Goal: Task Accomplishment & Management: Use online tool/utility

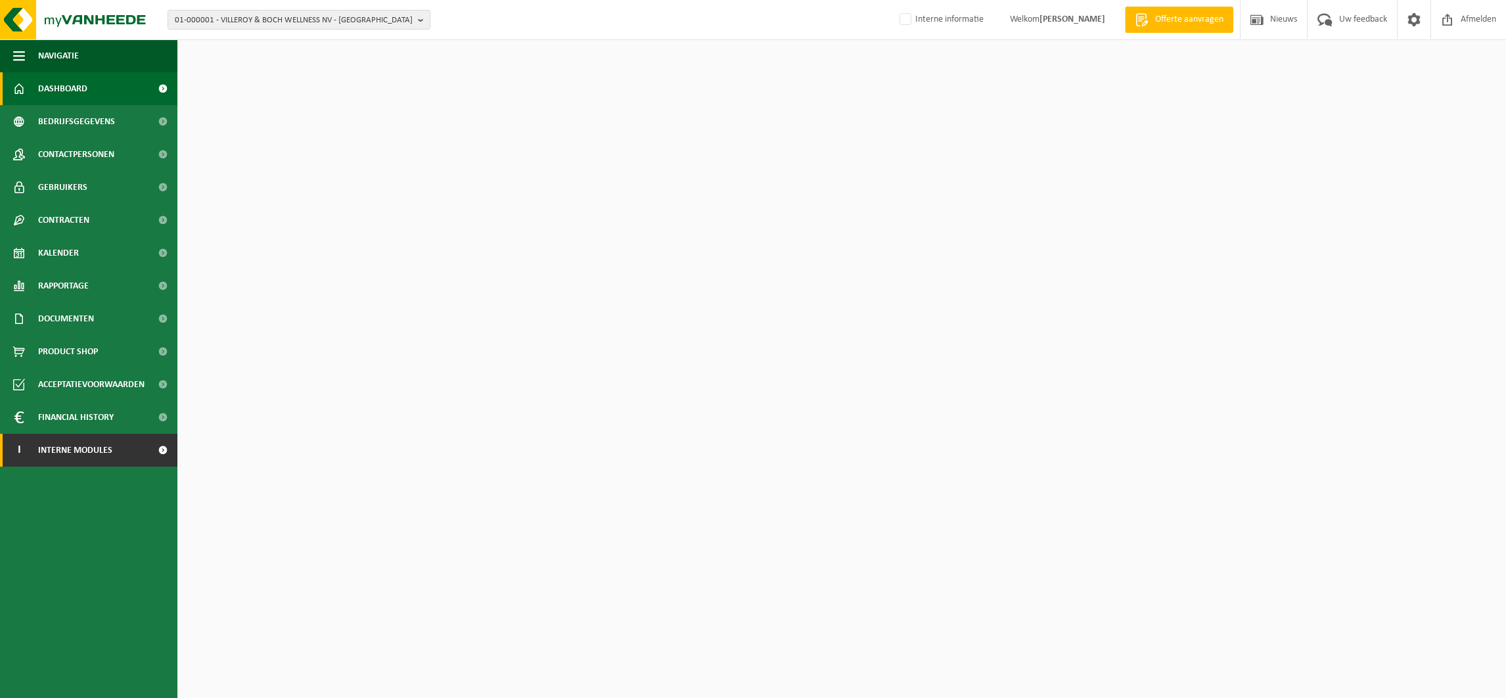
click at [90, 447] on span "Interne modules" at bounding box center [75, 450] width 74 height 33
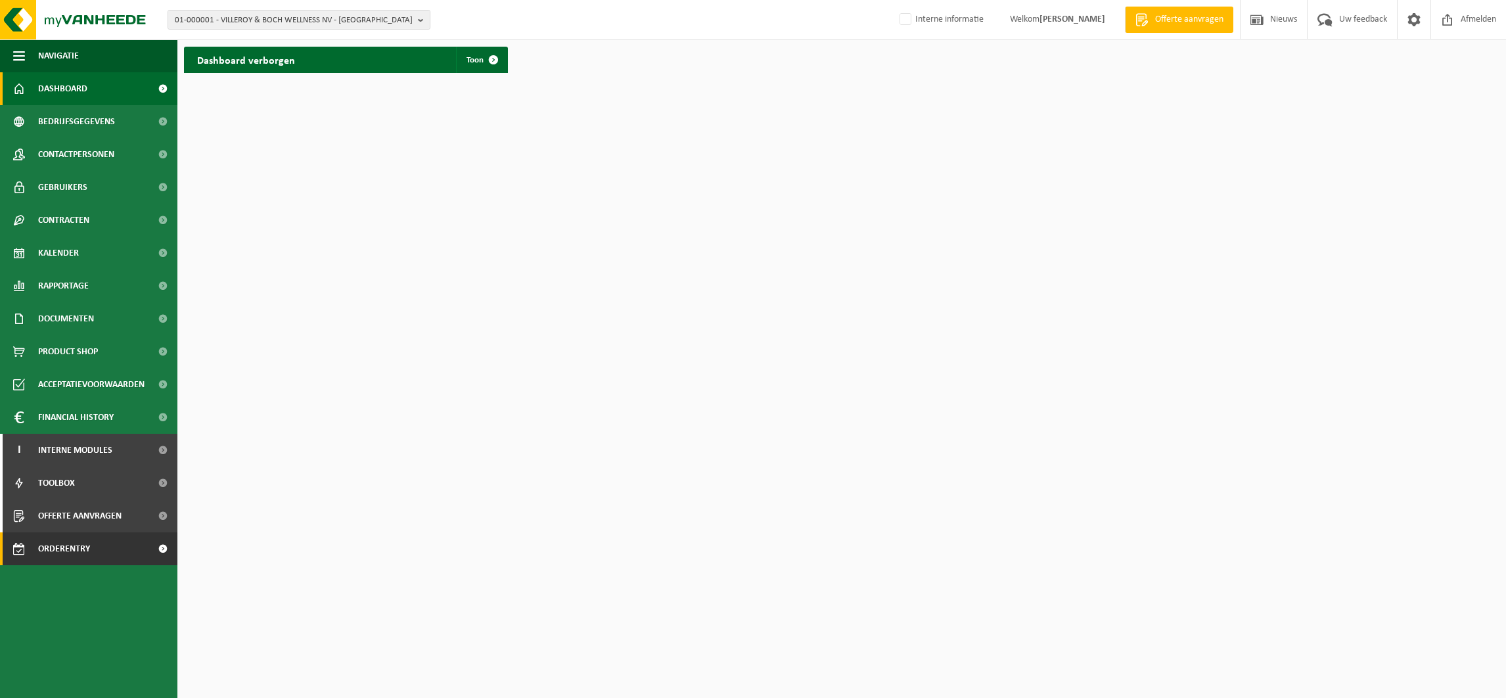
click at [95, 546] on span "Orderentry Goedkeuring" at bounding box center [93, 548] width 110 height 33
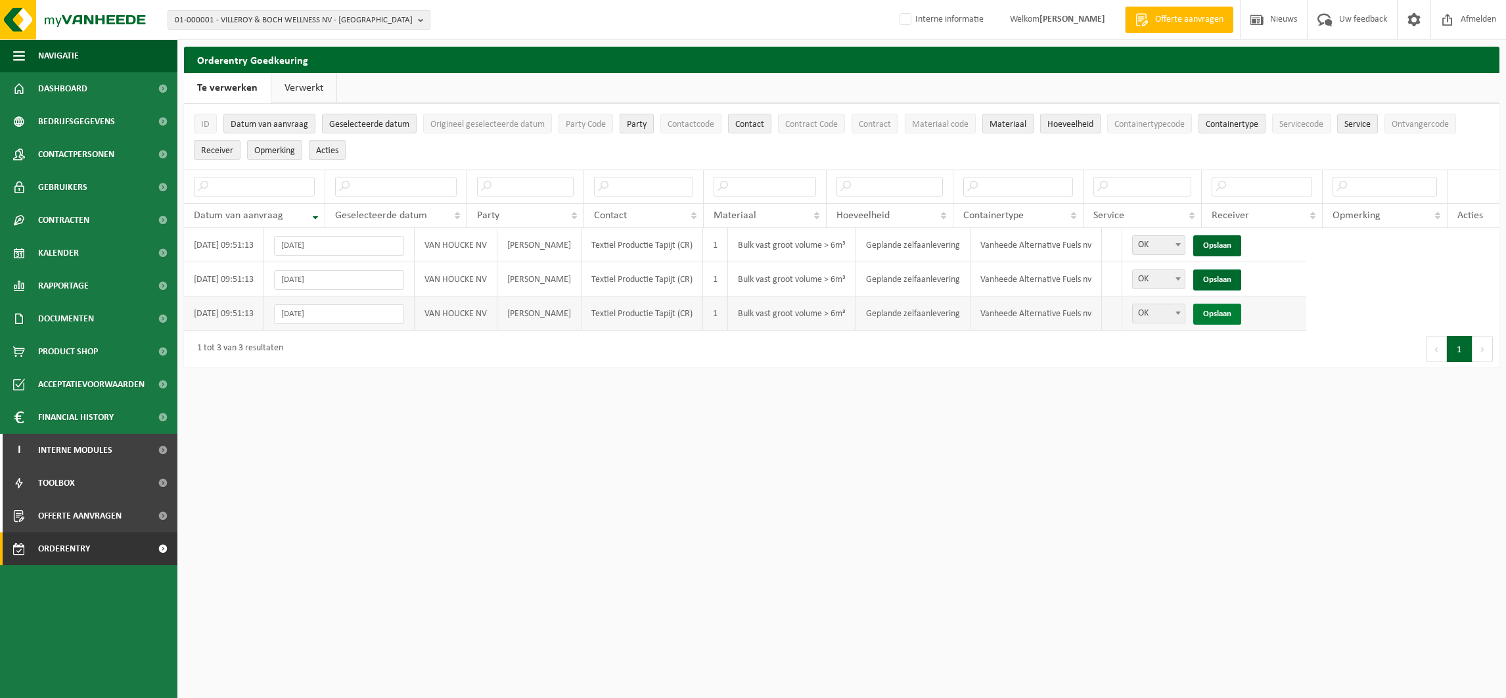
click at [1242, 316] on link "Opslaan" at bounding box center [1218, 314] width 48 height 21
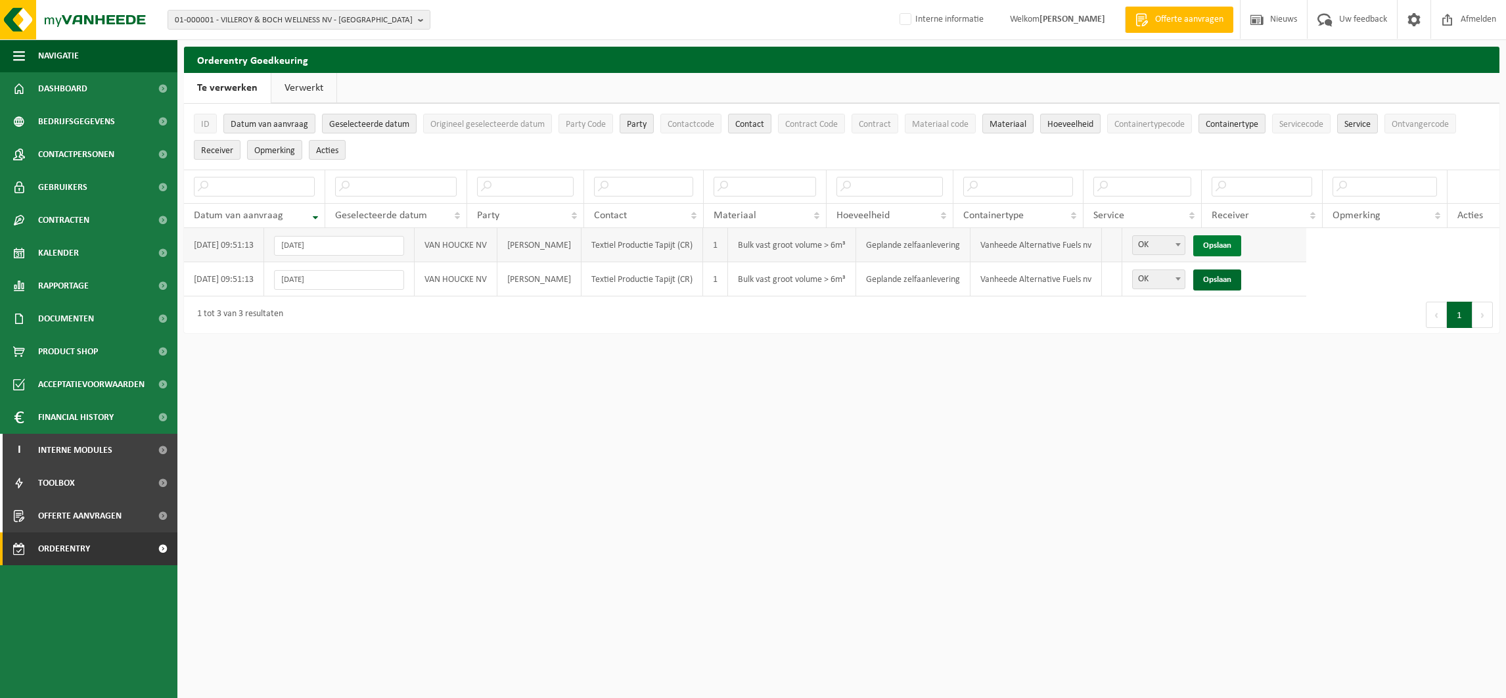
click at [1242, 244] on link "Opslaan" at bounding box center [1218, 245] width 48 height 21
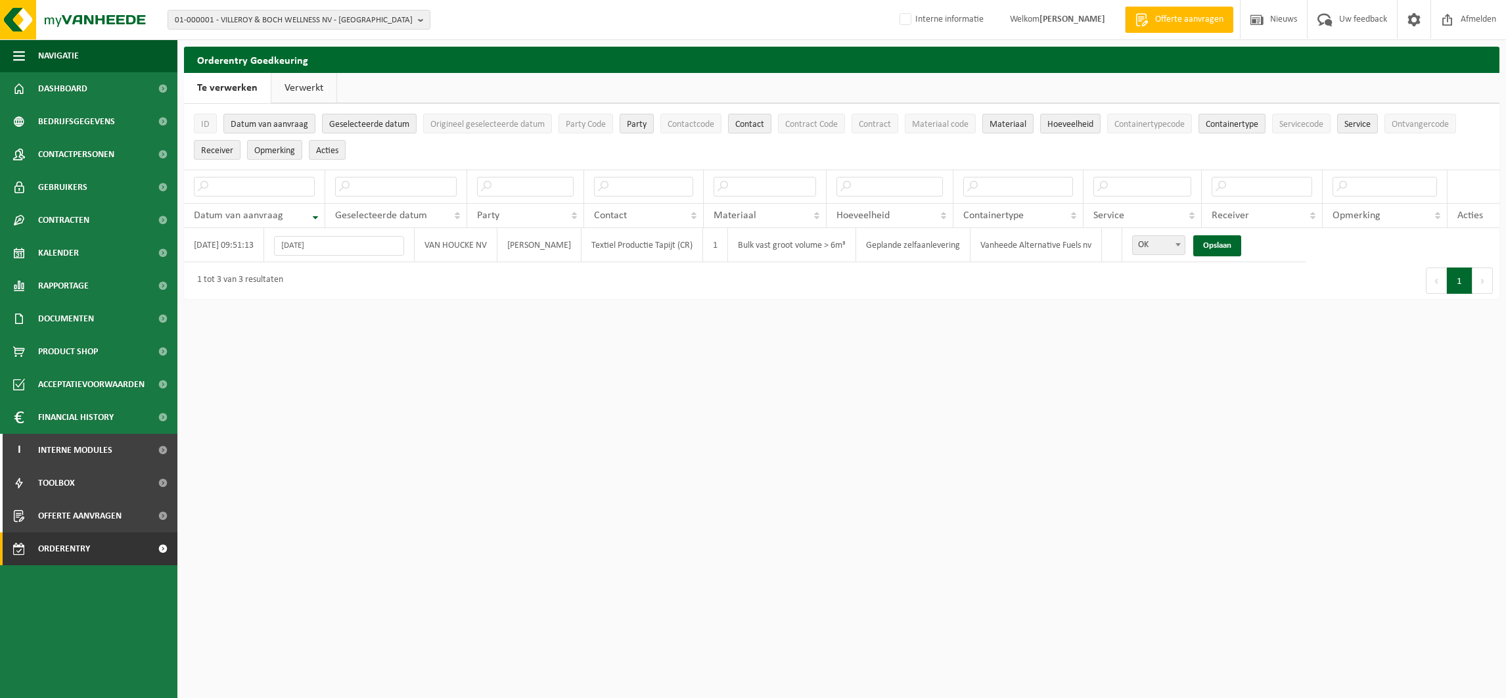
click at [1242, 244] on link "Opslaan" at bounding box center [1218, 245] width 48 height 21
